Goal: Use online tool/utility: Utilize a website feature to perform a specific function

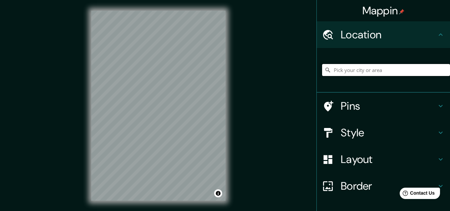
click at [381, 74] on input "Pick your city or area" at bounding box center [386, 70] width 128 height 12
paste input "[GEOGRAPHIC_DATA]"
click at [392, 69] on input "[PERSON_NAME], [GEOGRAPHIC_DATA], [US_STATE], [GEOGRAPHIC_DATA]" at bounding box center [386, 70] width 128 height 12
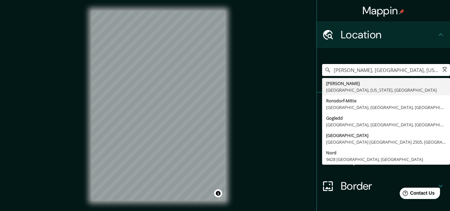
paste input ". [PERSON_NAME], [GEOGRAPHIC_DATA][PERSON_NAME], 43503 [PERSON_NAME], [GEOGRAPH…"
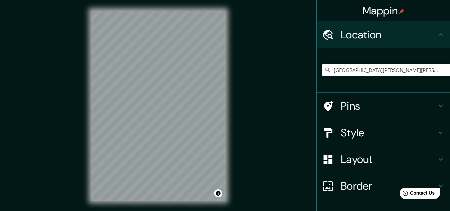
type input "[GEOGRAPHIC_DATA][PERSON_NAME][PERSON_NAME], [GEOGRAPHIC_DATA], [GEOGRAPHIC_DAT…"
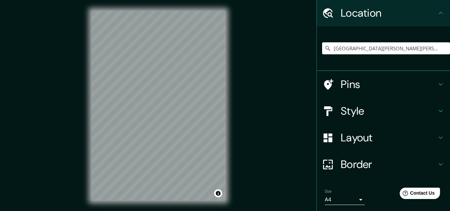
scroll to position [44, 0]
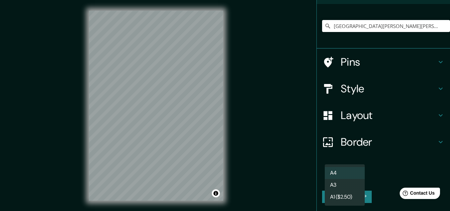
click at [356, 179] on body "Mappin Location [GEOGRAPHIC_DATA][PERSON_NAME] [GEOGRAPHIC_DATA], [GEOGRAPHIC_D…" at bounding box center [225, 105] width 450 height 211
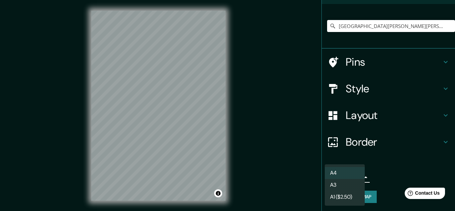
click at [386, 170] on div at bounding box center [227, 105] width 455 height 211
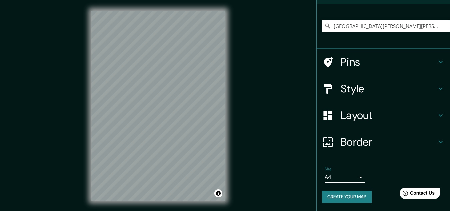
click at [367, 142] on h4 "Border" at bounding box center [389, 141] width 96 height 13
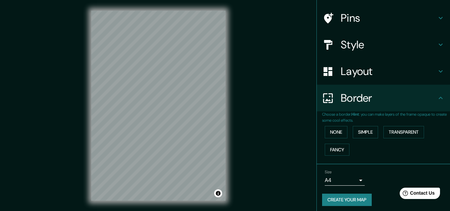
click at [376, 73] on h4 "Layout" at bounding box center [389, 71] width 96 height 13
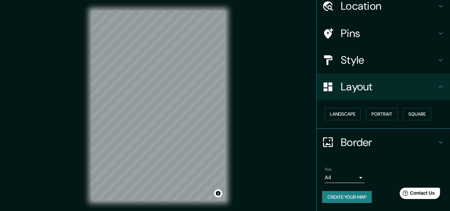
scroll to position [29, 0]
click at [345, 119] on button "Landscape" at bounding box center [343, 114] width 36 height 12
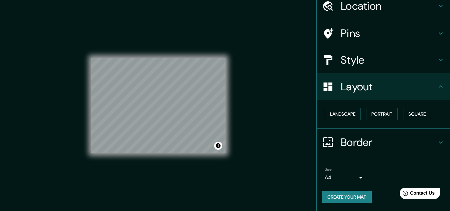
click at [410, 110] on button "Square" at bounding box center [417, 114] width 28 height 12
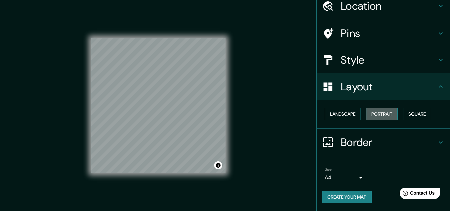
click at [381, 114] on button "Portrait" at bounding box center [382, 114] width 32 height 12
